Goal: Task Accomplishment & Management: Manage account settings

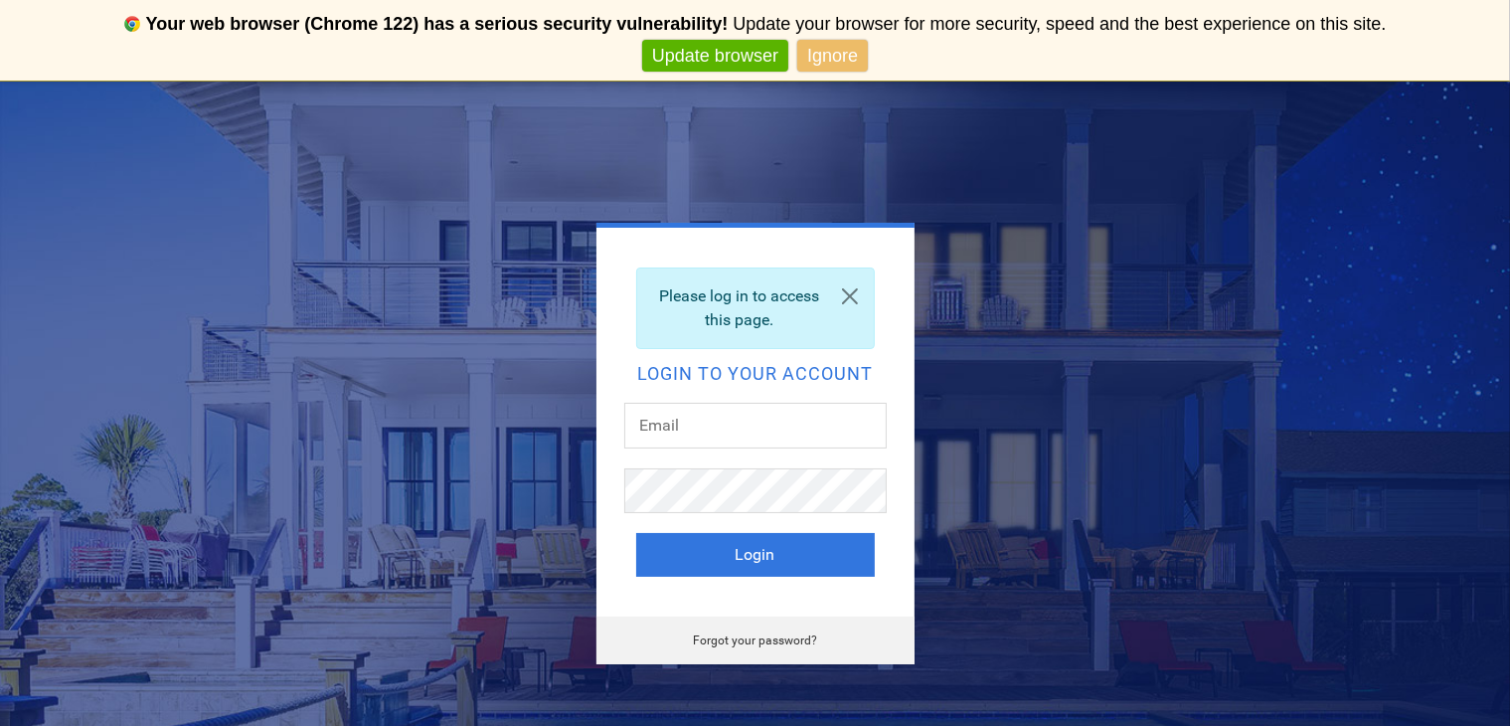
type input "paul@spectrumelectrical.net"
click at [991, 474] on div "Please log in to access this page. Login to your account paul@spectrumelectrica…" at bounding box center [755, 444] width 875 height 442
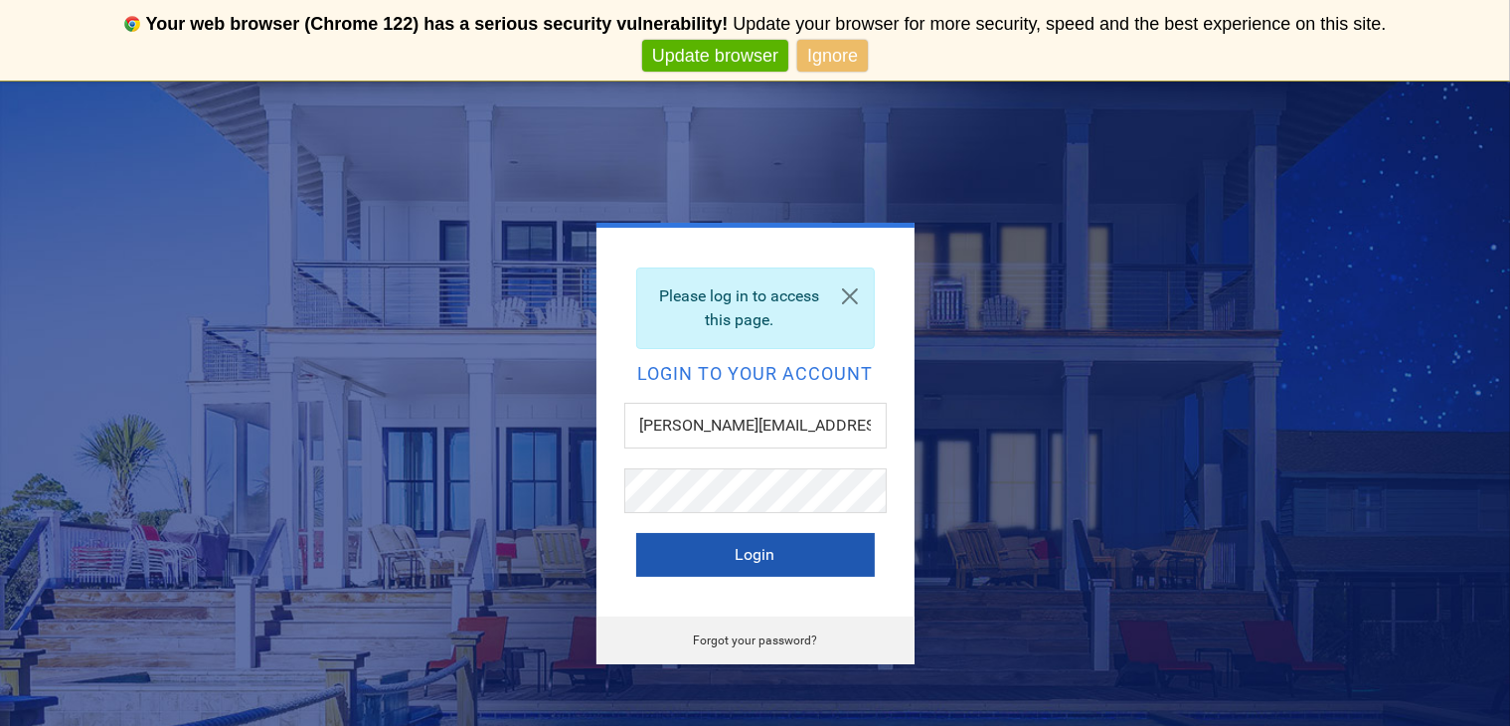
click at [799, 548] on button "Login" at bounding box center [755, 555] width 239 height 44
click at [0, 0] on div at bounding box center [0, 0] width 0 height 0
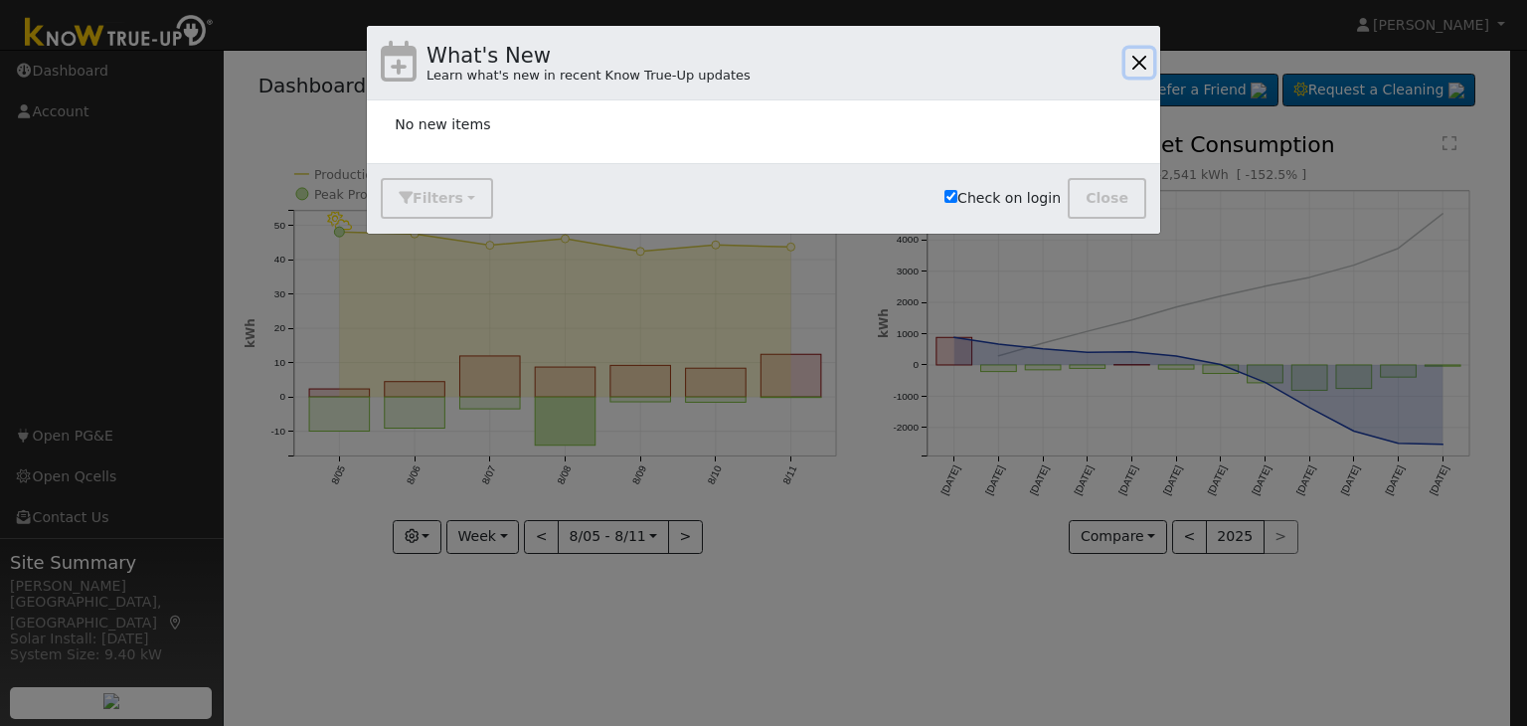
click at [1135, 55] on button "button" at bounding box center [1139, 63] width 28 height 28
